Goal: Download file/media

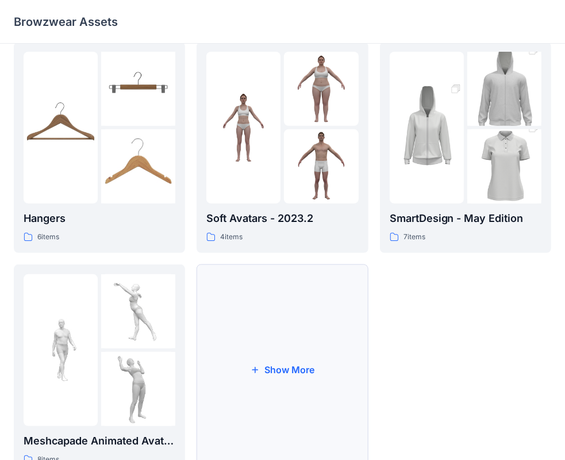
scroll to position [285, 0]
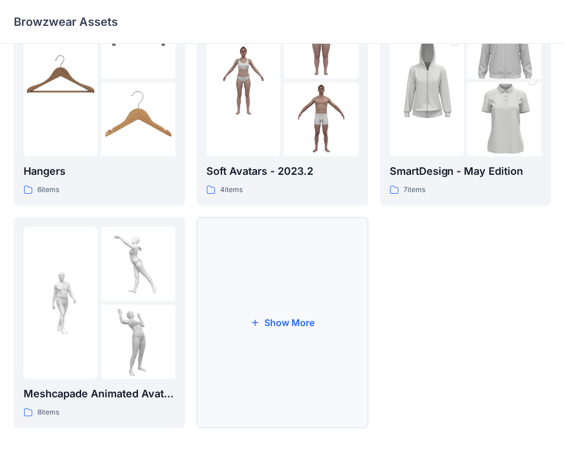
click at [283, 315] on button "Show More" at bounding box center [282, 322] width 171 height 211
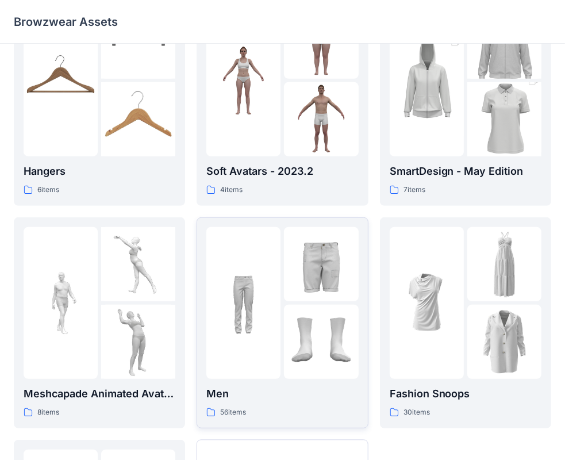
click at [301, 295] on img at bounding box center [321, 264] width 74 height 74
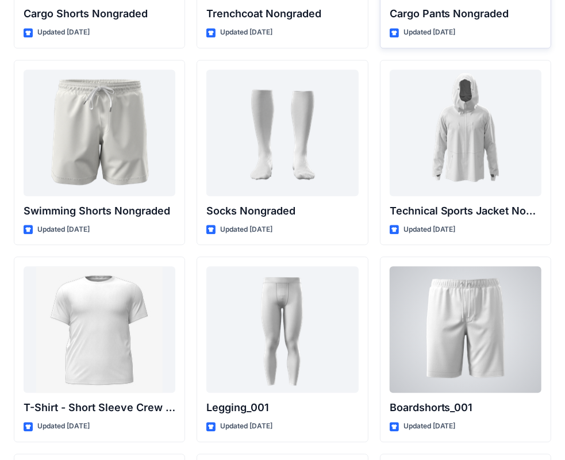
scroll to position [1790, 0]
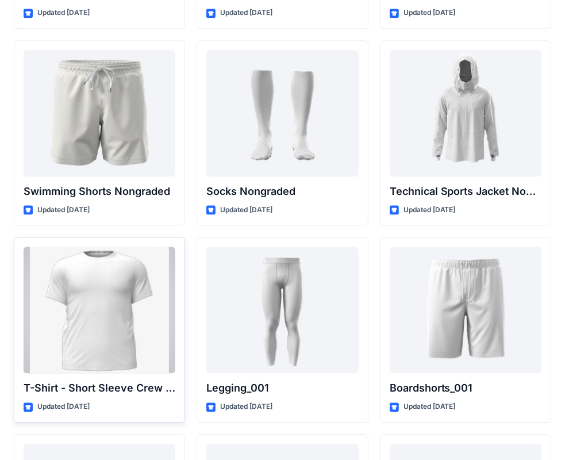
click at [130, 343] on div at bounding box center [100, 310] width 152 height 127
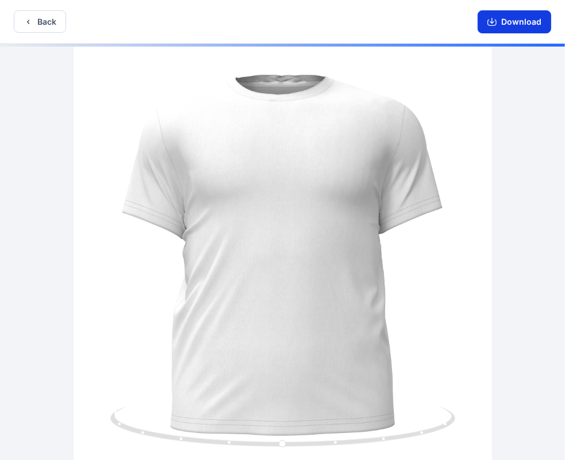
click at [520, 20] on button "Download" at bounding box center [515, 21] width 74 height 23
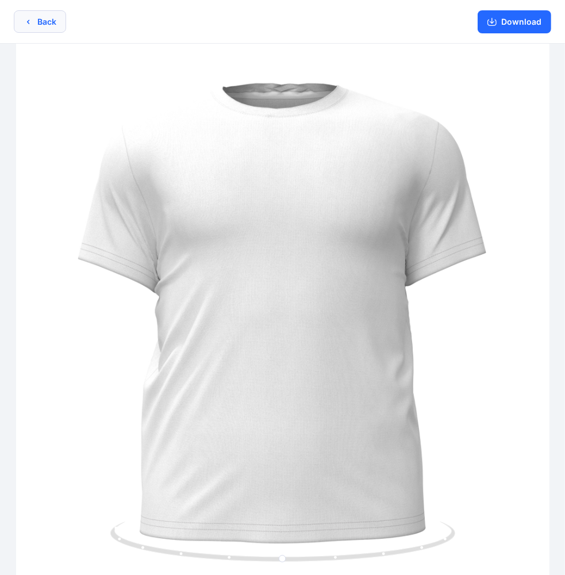
click at [53, 23] on button "Back" at bounding box center [40, 21] width 52 height 22
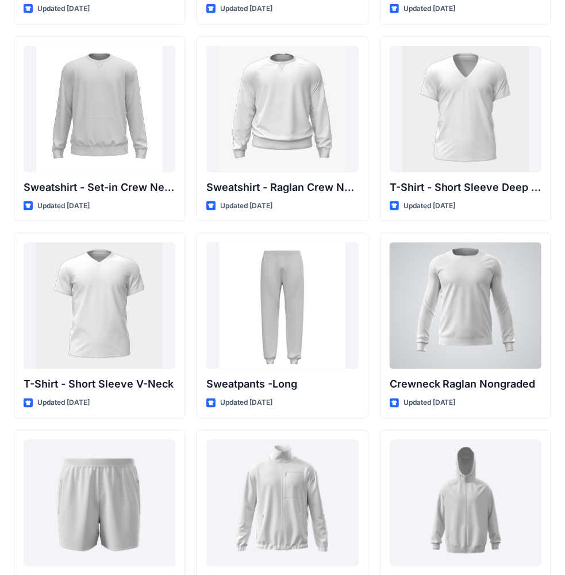
scroll to position [923, 0]
